Goal: Task Accomplishment & Management: Complete application form

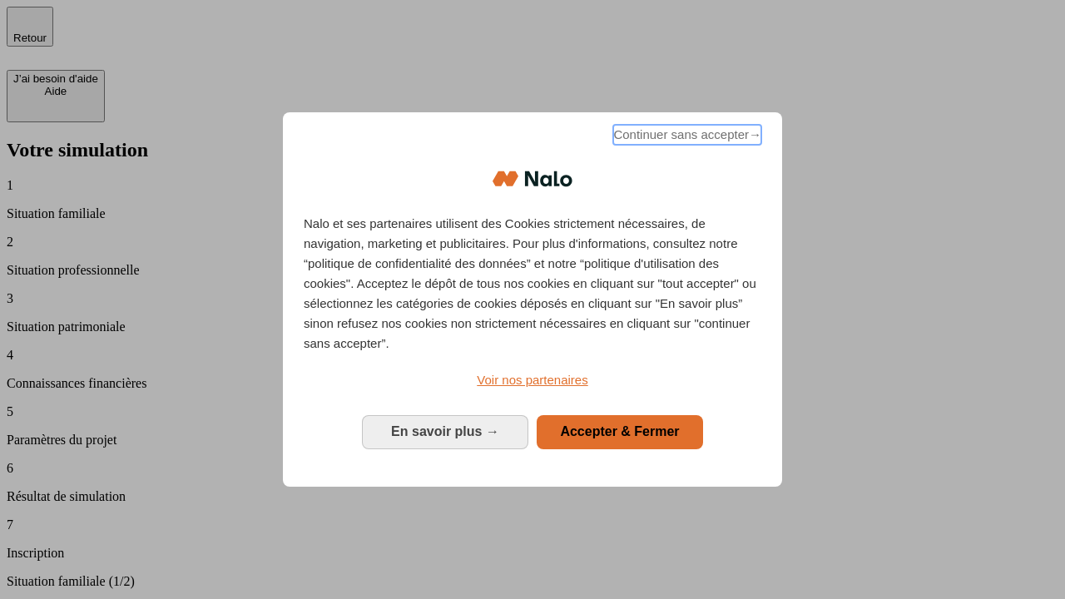
click at [686, 137] on span "Continuer sans accepter →" at bounding box center [687, 135] width 148 height 20
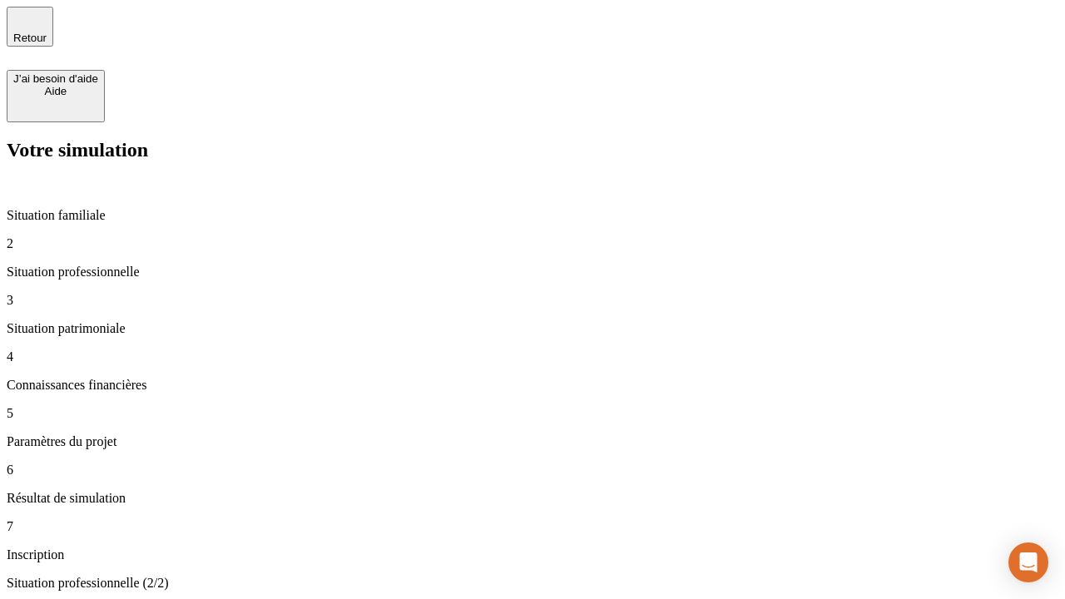
type input "30 000"
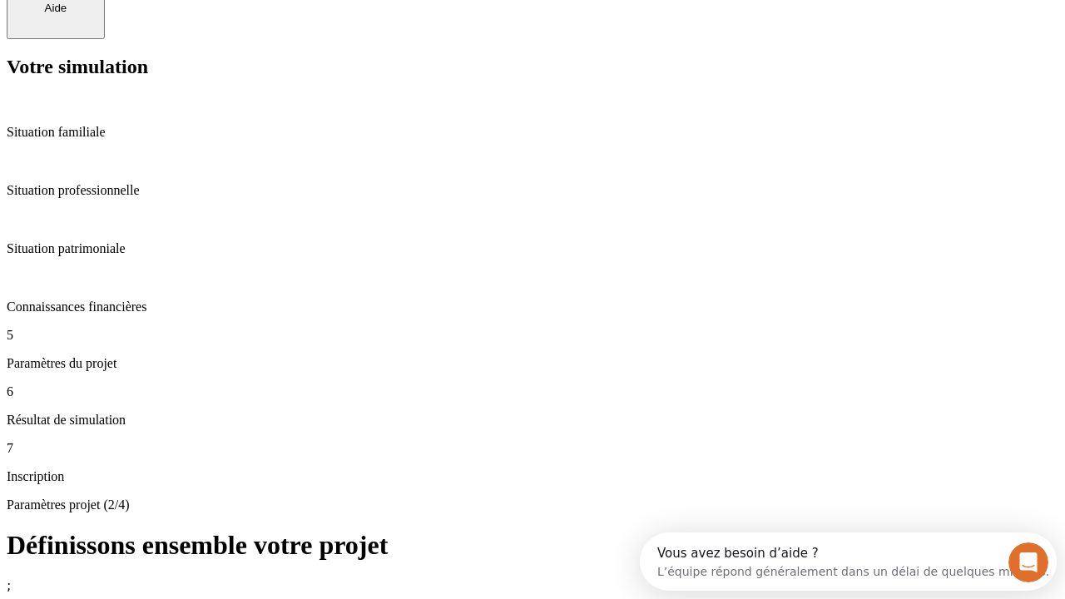
scroll to position [32, 0]
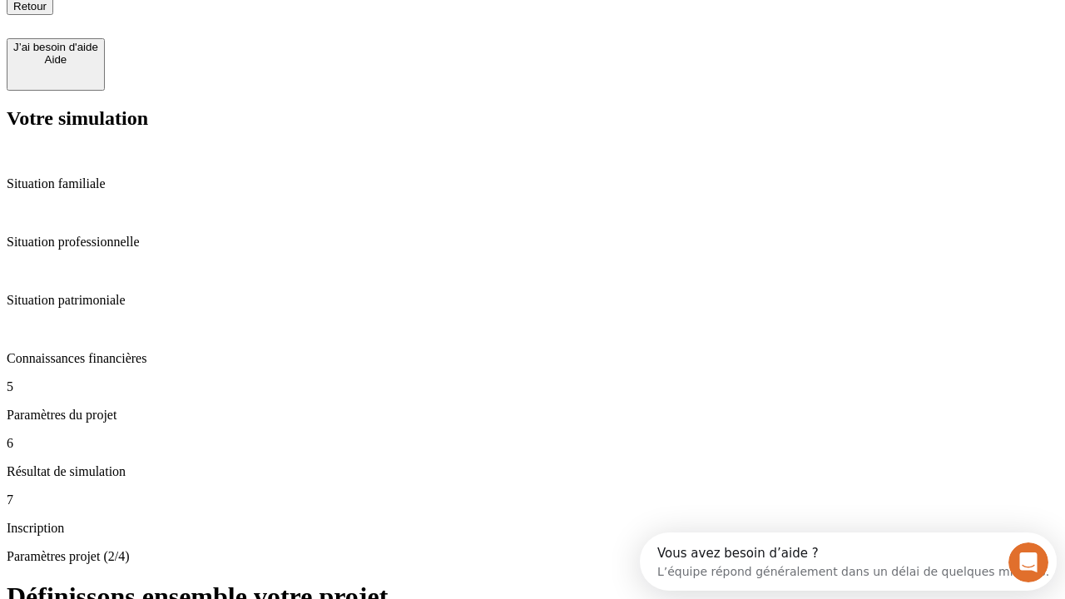
type input "25"
type input "1 000"
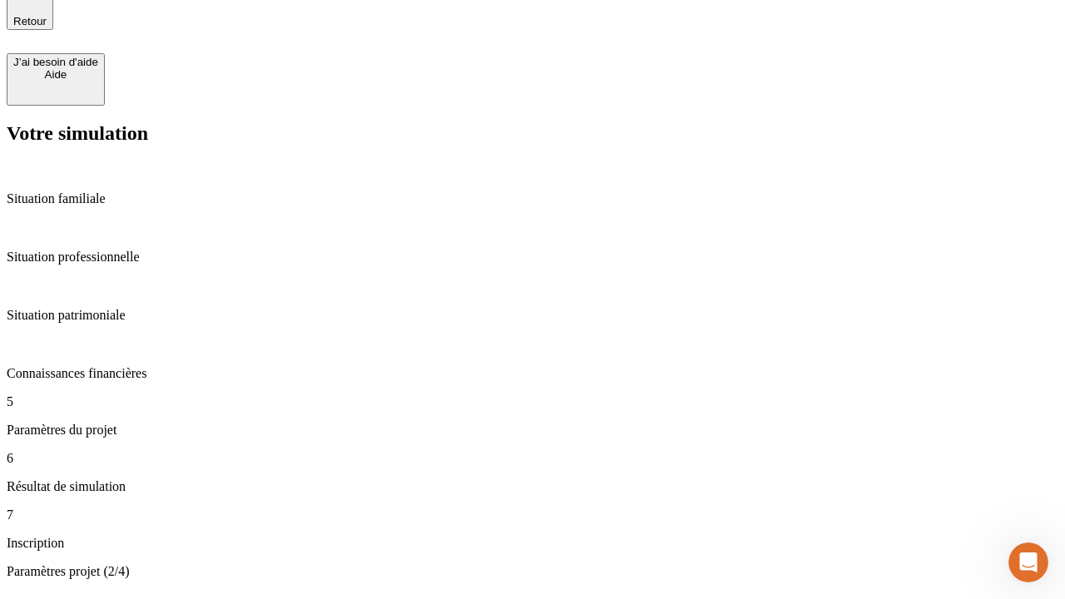
type input "640"
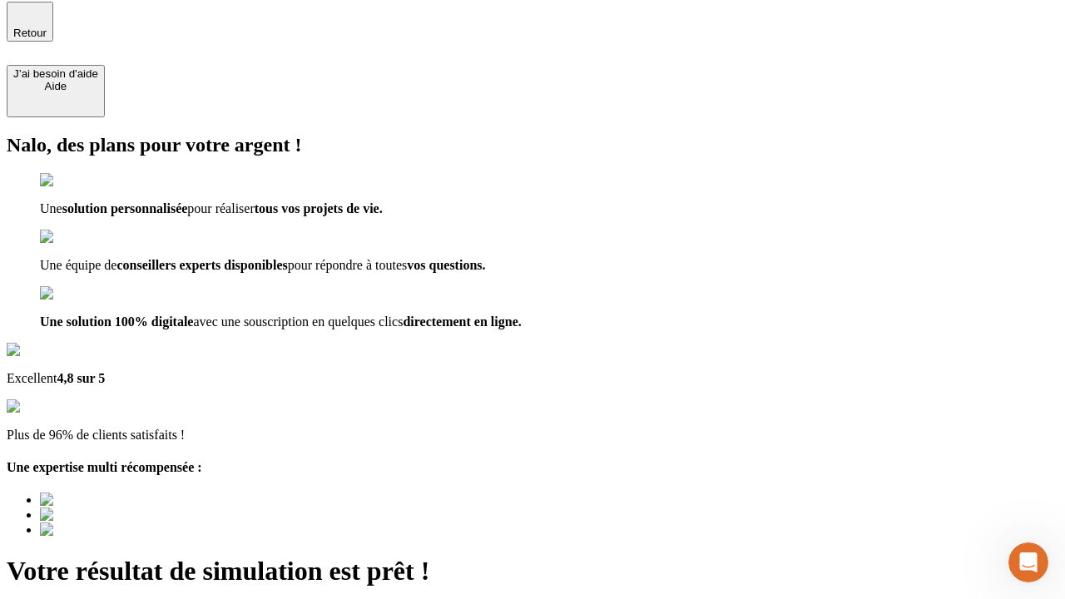
type input "[EMAIL_ADDRESS][PERSON_NAME][DOMAIN_NAME]"
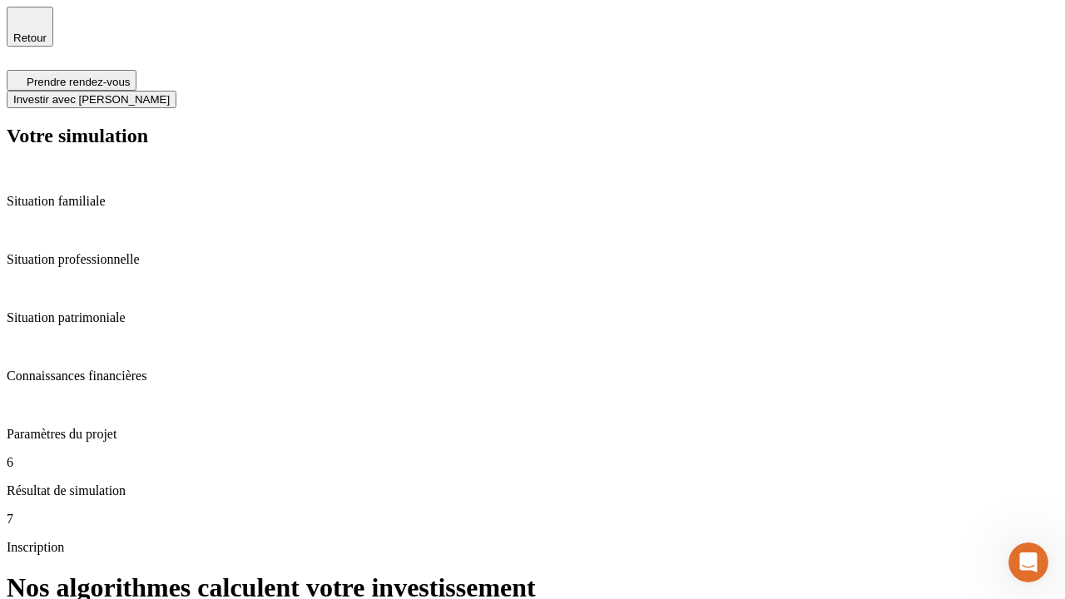
scroll to position [7, 0]
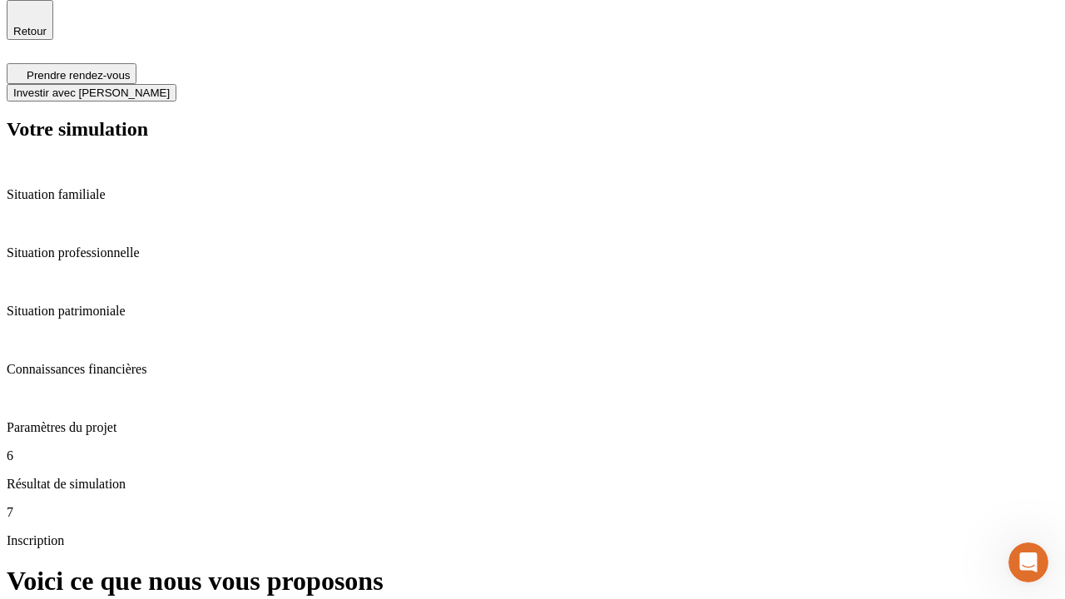
click at [170, 87] on span "Investir avec [PERSON_NAME]" at bounding box center [91, 93] width 156 height 12
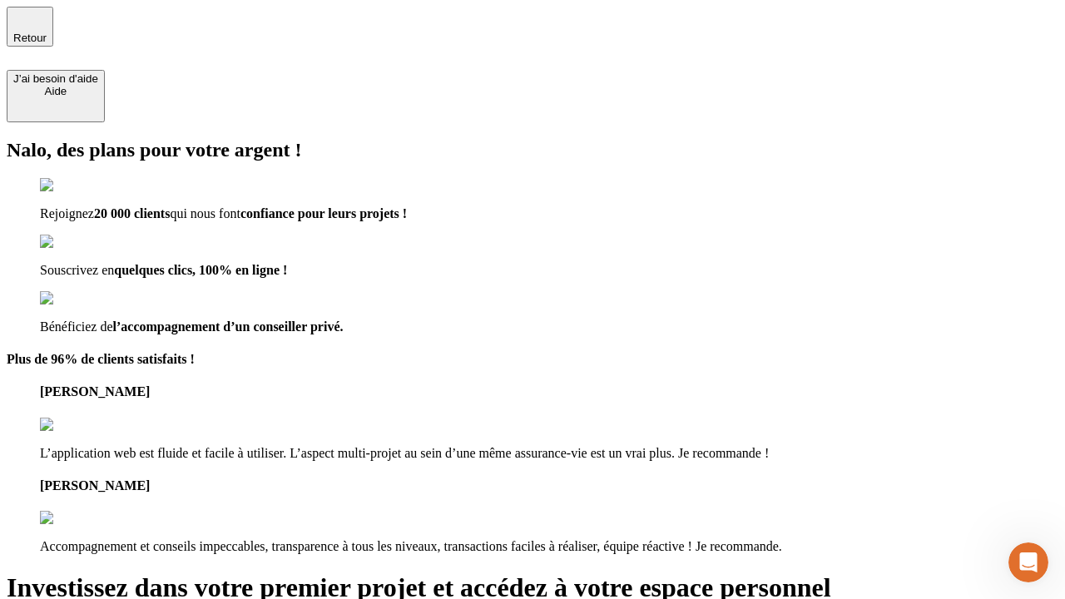
type input "[PERSON_NAME][EMAIL_ADDRESS][DOMAIN_NAME]"
